Goal: Task Accomplishment & Management: Manage account settings

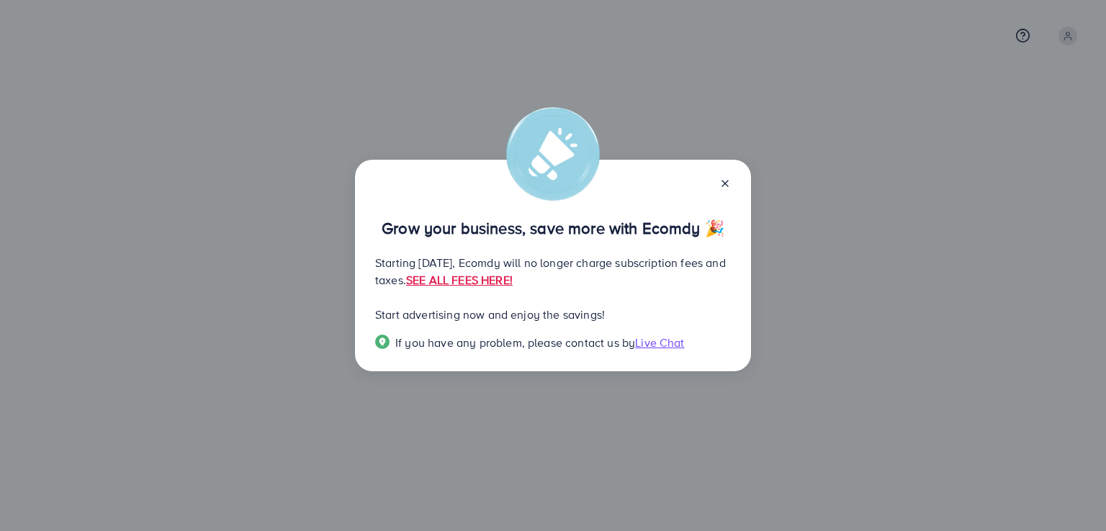
click at [724, 178] on icon at bounding box center [725, 184] width 12 height 12
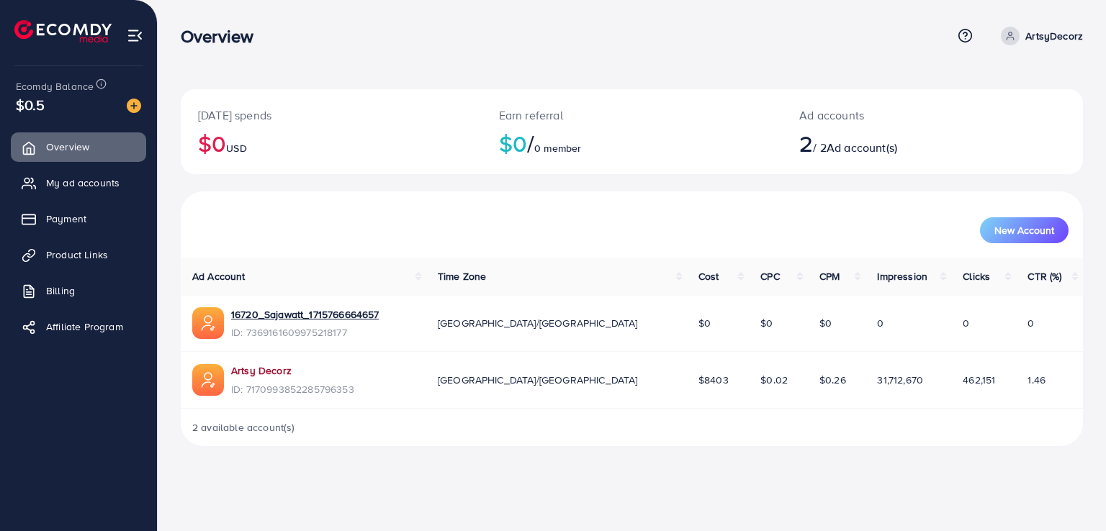
click at [261, 372] on link "Artsy Decorz" at bounding box center [261, 371] width 60 height 14
click at [271, 366] on link "Artsy Decorz" at bounding box center [261, 371] width 60 height 14
click at [1072, 35] on p "ArtsyDecorz" at bounding box center [1054, 35] width 58 height 17
click at [1009, 119] on span "Log out" at bounding box center [996, 117] width 39 height 17
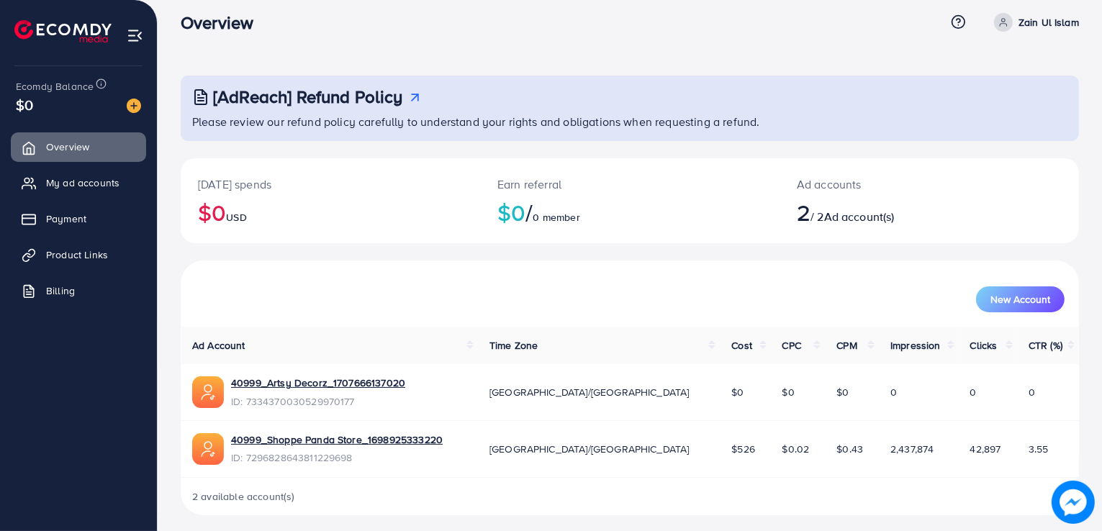
scroll to position [20, 0]
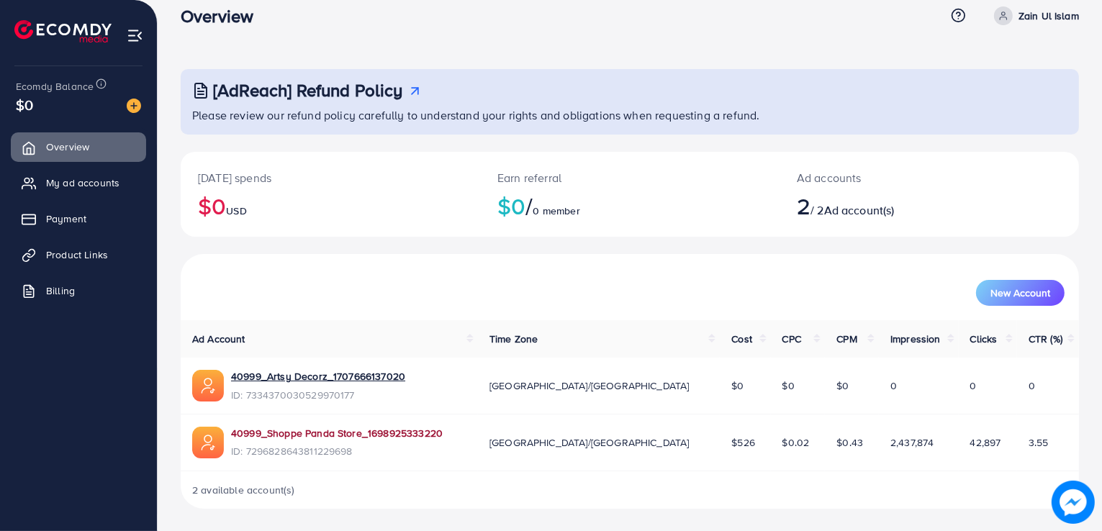
click at [317, 435] on link "40999_Shoppe Panda Store_1698925333220" at bounding box center [337, 433] width 212 height 14
